Goal: Task Accomplishment & Management: Manage account settings

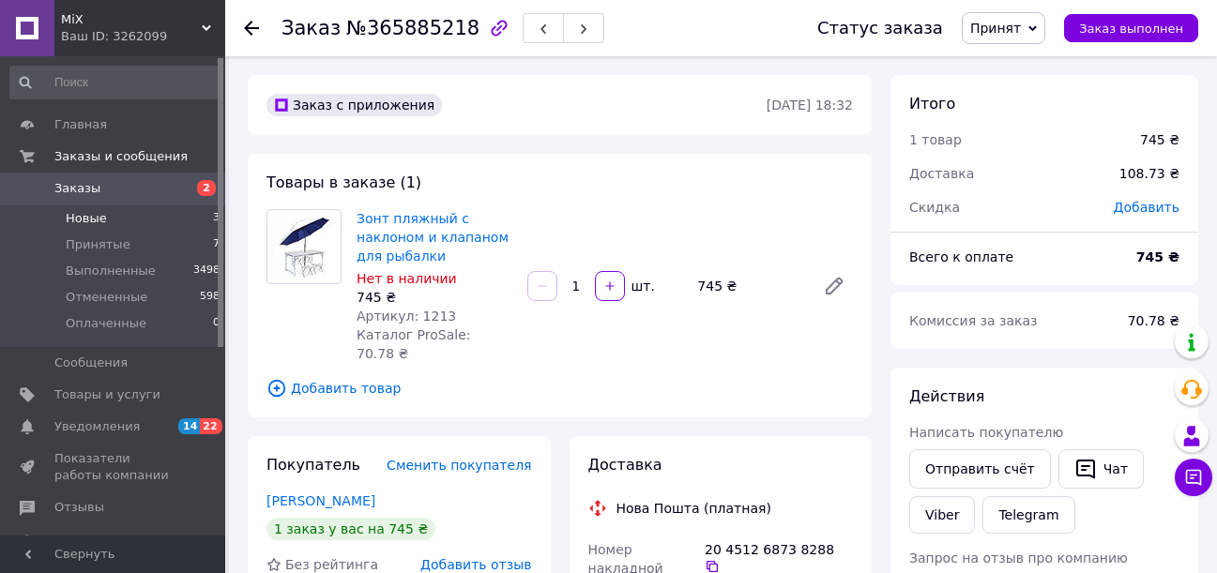
click at [79, 218] on span "Новые" at bounding box center [86, 218] width 41 height 17
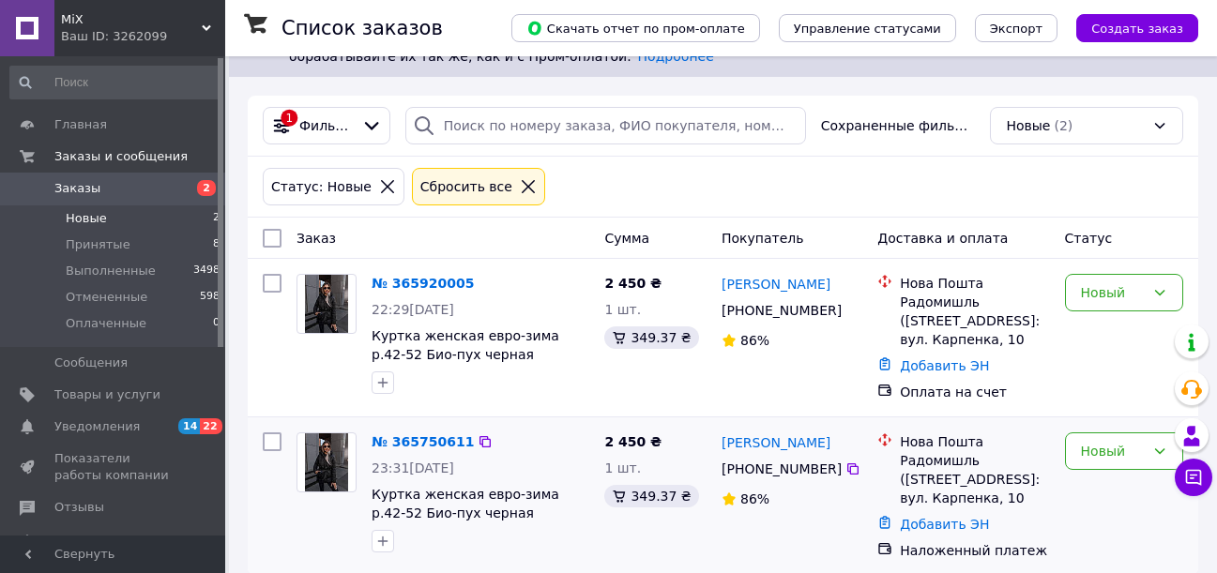
scroll to position [237, 0]
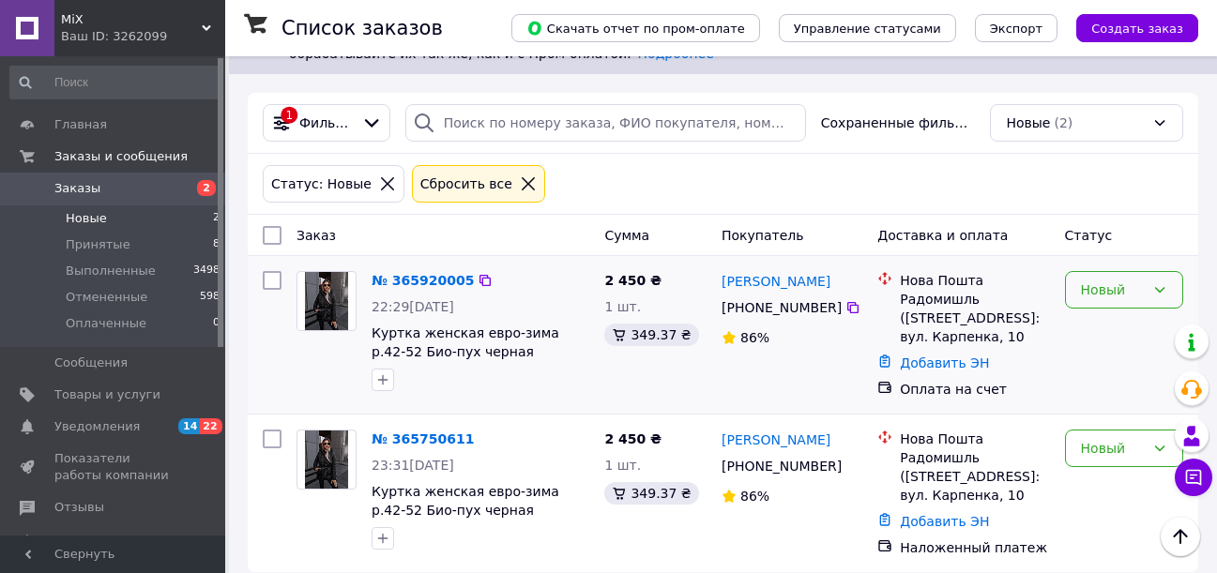
click at [1145, 271] on div "Новый" at bounding box center [1124, 290] width 118 height 38
click at [1101, 379] on li "Отменен" at bounding box center [1124, 380] width 116 height 34
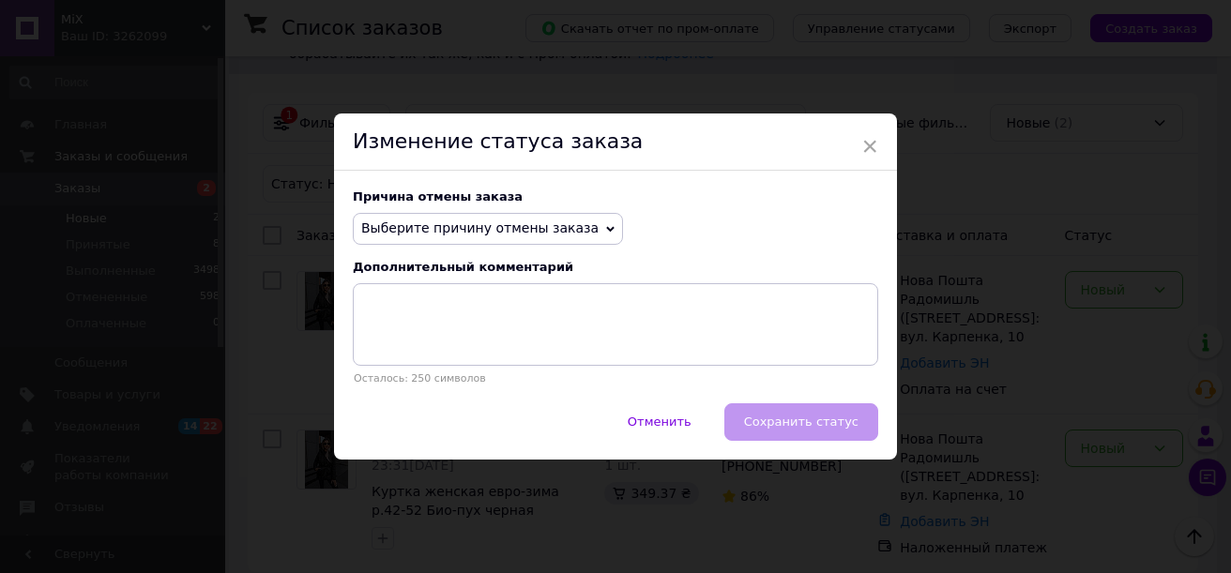
click at [513, 225] on span "Выберите причину отмены заказа" at bounding box center [479, 227] width 237 height 15
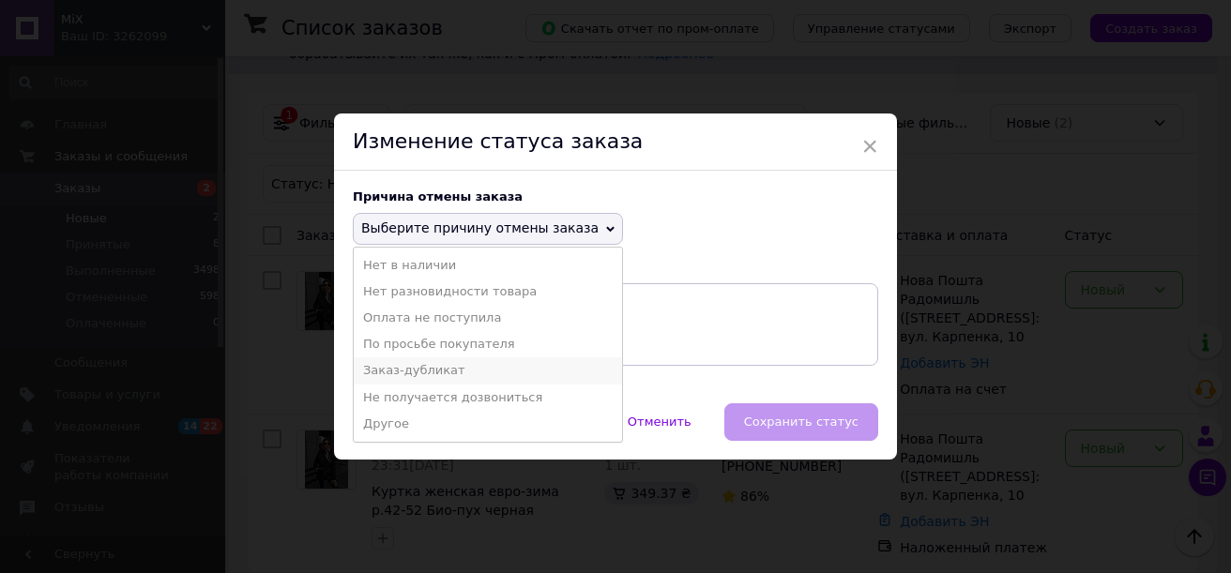
click at [525, 372] on li "Заказ-дубликат" at bounding box center [488, 370] width 268 height 26
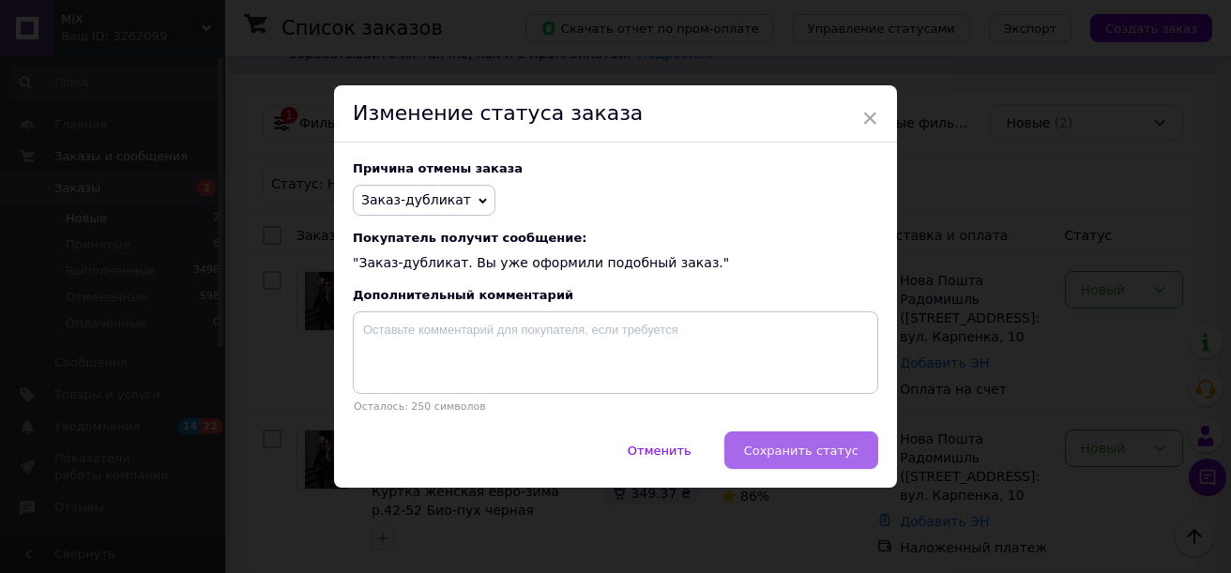
click at [780, 447] on span "Сохранить статус" at bounding box center [801, 451] width 114 height 14
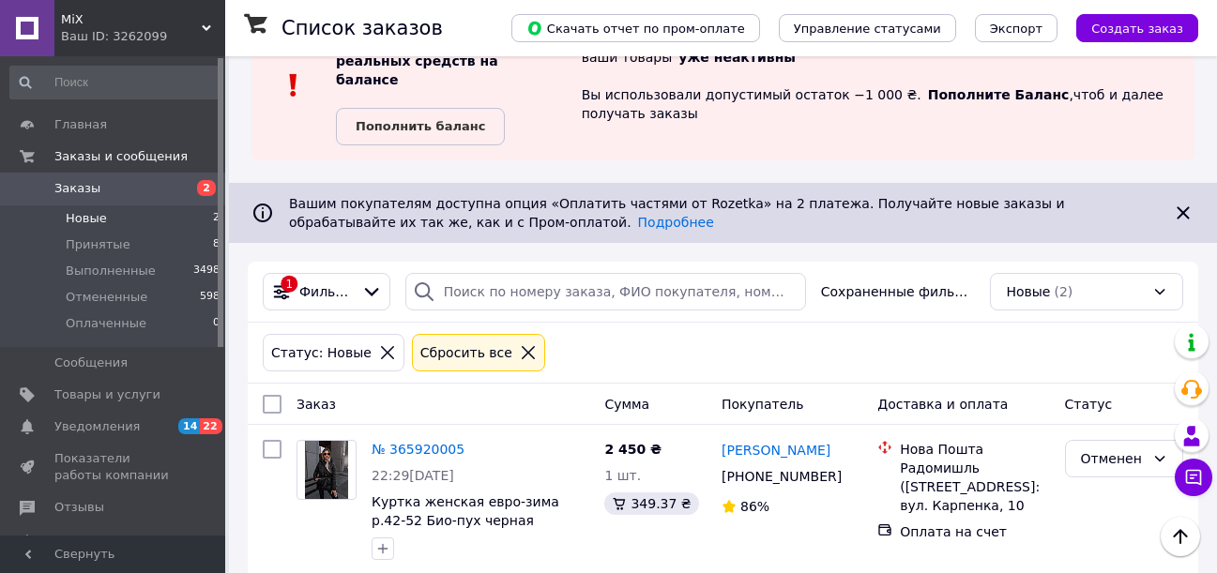
scroll to position [0, 0]
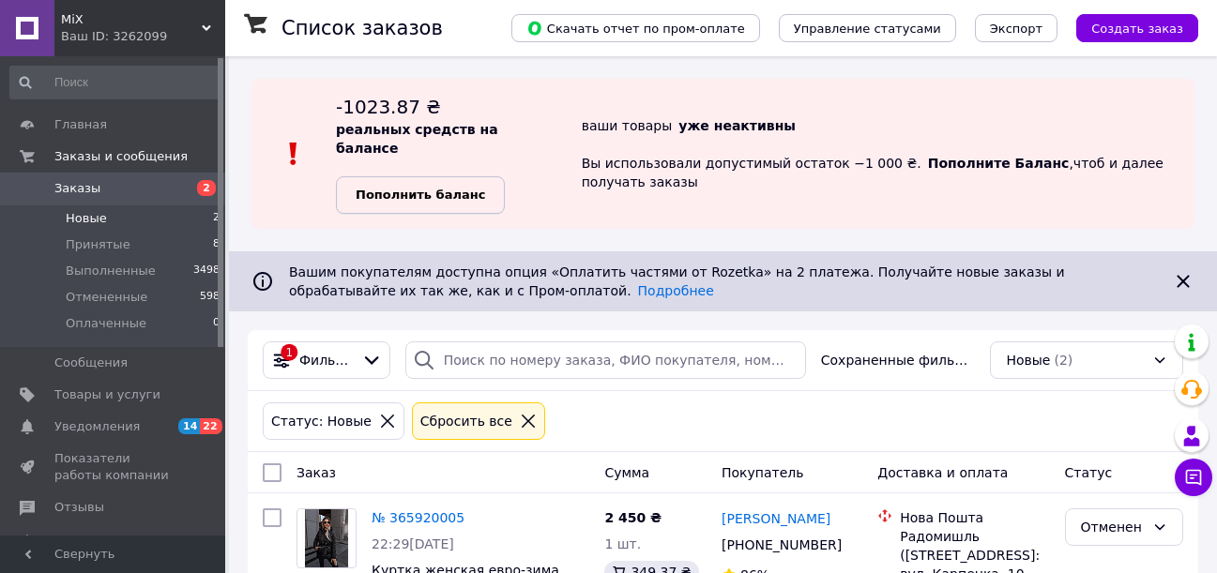
click at [430, 188] on b "Пополнить баланс" at bounding box center [420, 195] width 129 height 14
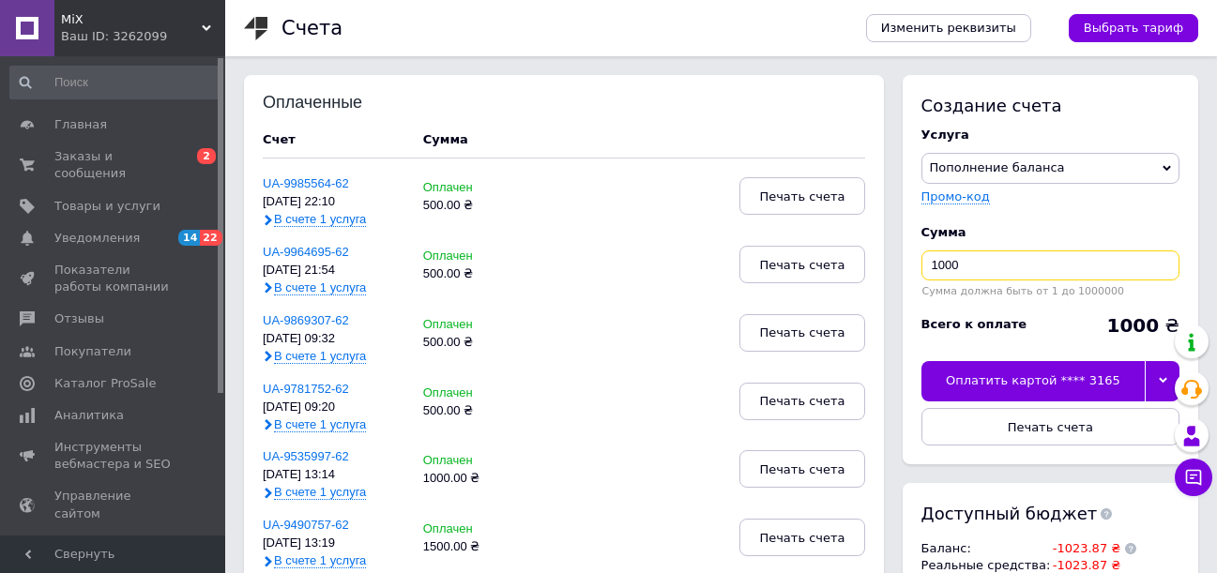
click at [1027, 267] on input "1000" at bounding box center [1050, 266] width 258 height 30
click at [1164, 372] on div at bounding box center [1162, 380] width 35 height 39
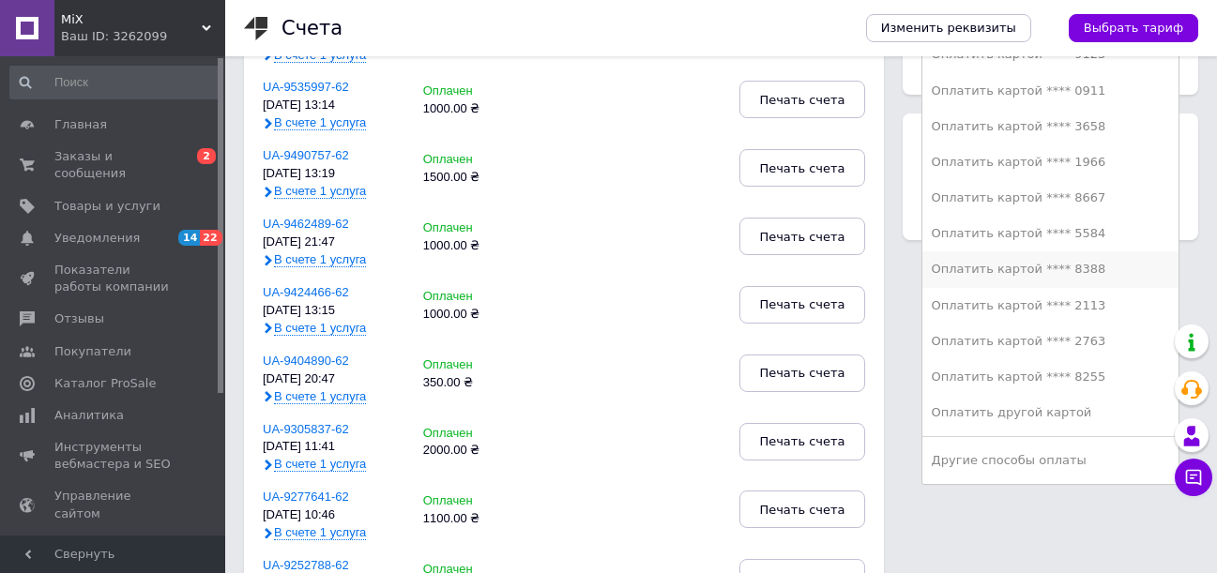
scroll to position [375, 0]
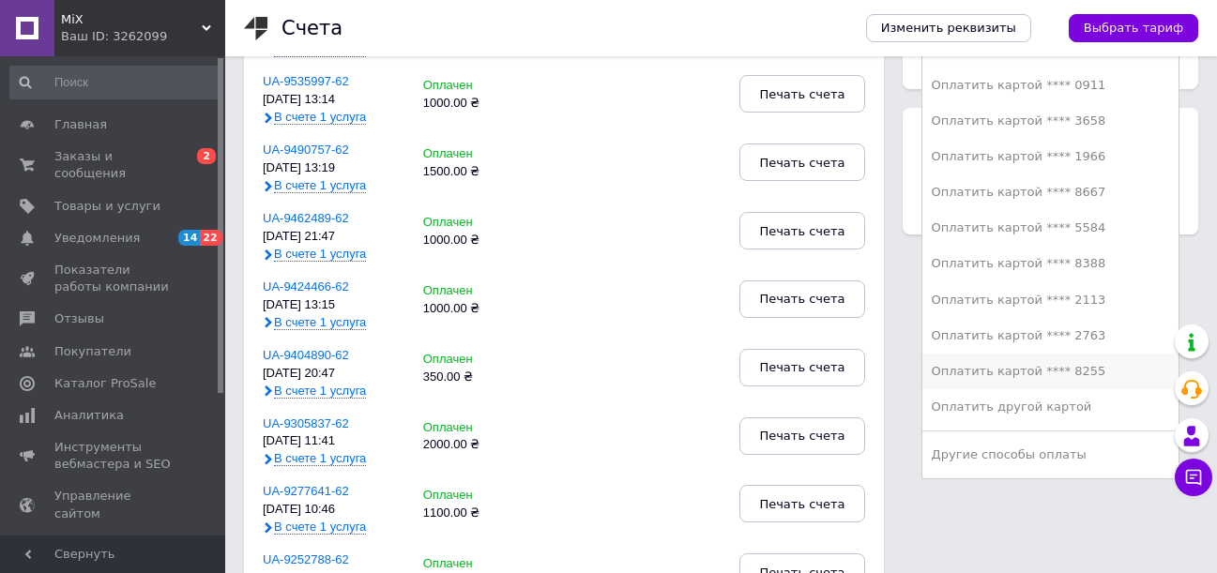
click at [1100, 355] on li "Оплатить картой **** 8255" at bounding box center [1050, 372] width 256 height 36
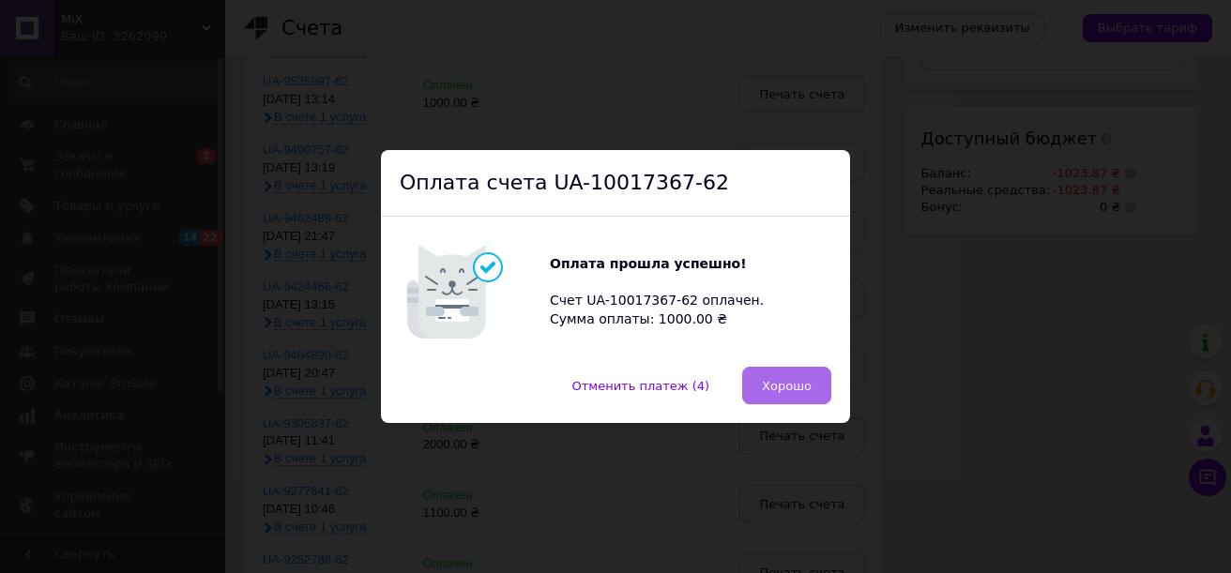
click at [789, 387] on span "Хорошо" at bounding box center [787, 386] width 50 height 14
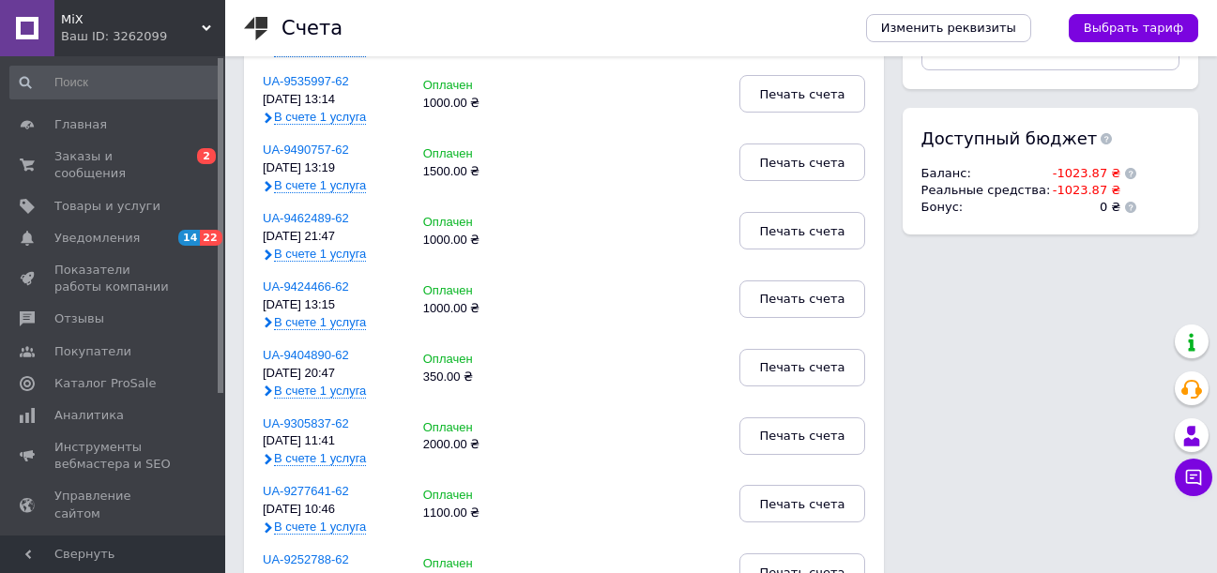
scroll to position [290, 0]
